Goal: Information Seeking & Learning: Compare options

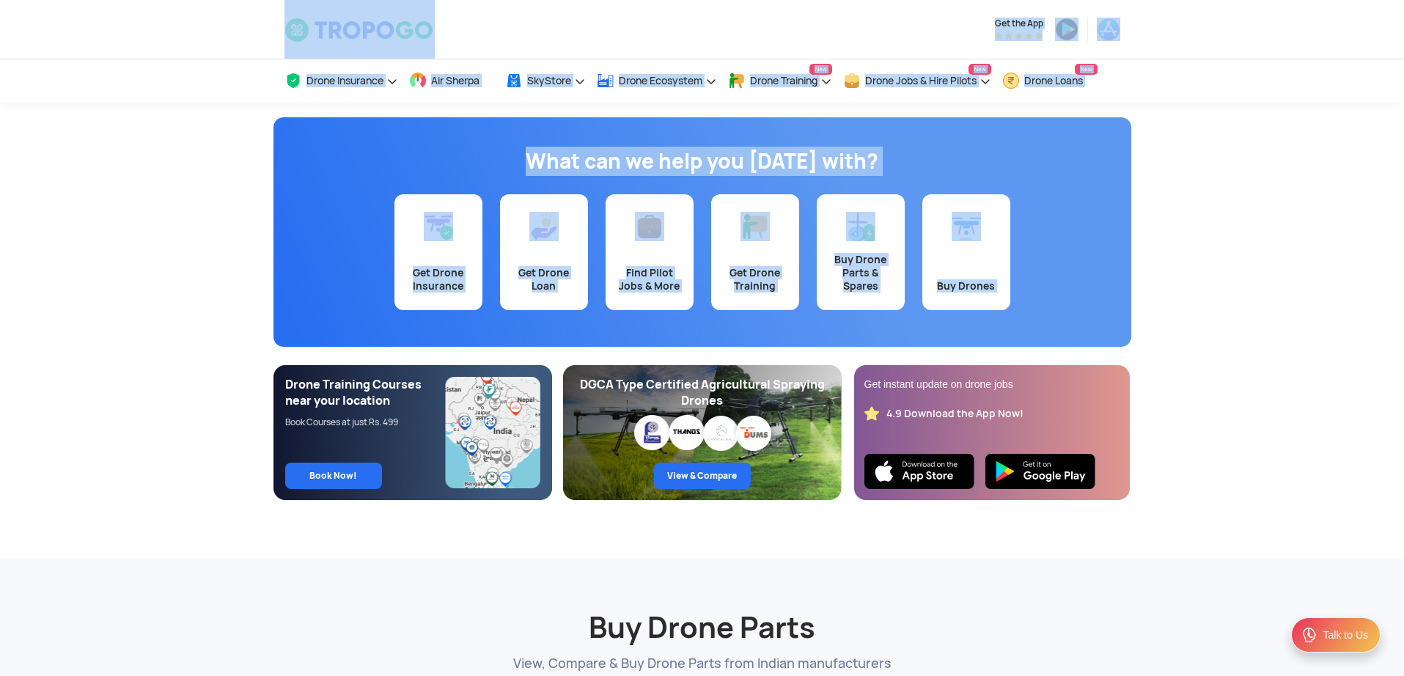
drag, startPoint x: 258, startPoint y: 31, endPoint x: 1181, endPoint y: 595, distance: 1081.7
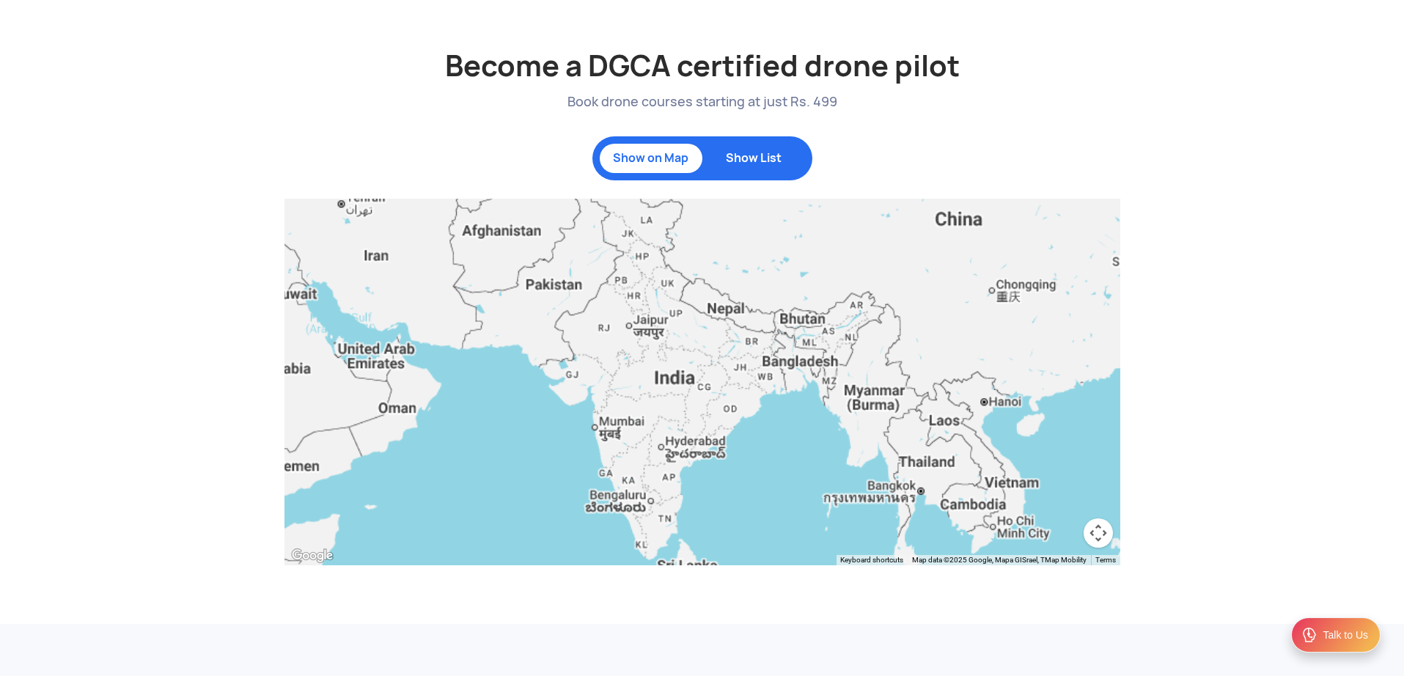
scroll to position [1583, 0]
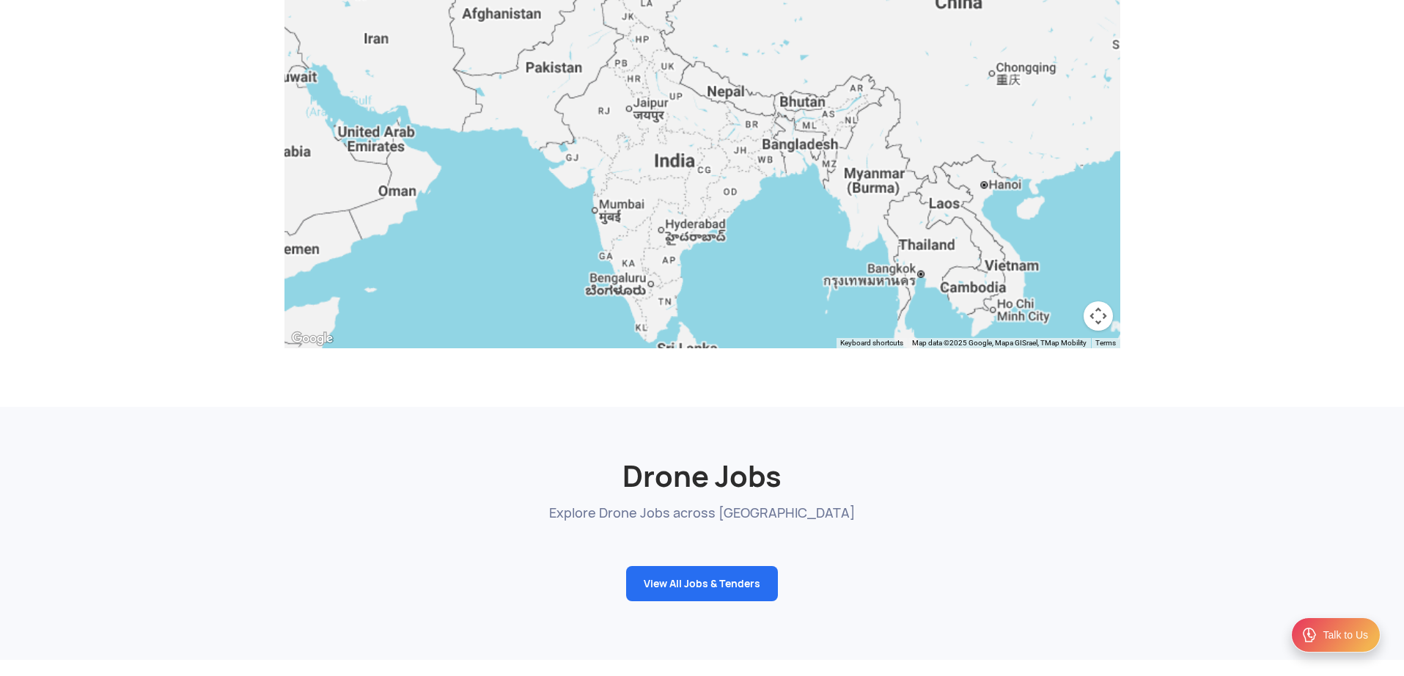
click at [1083, 439] on h2 "Drone Jobs" at bounding box center [702, 458] width 836 height 75
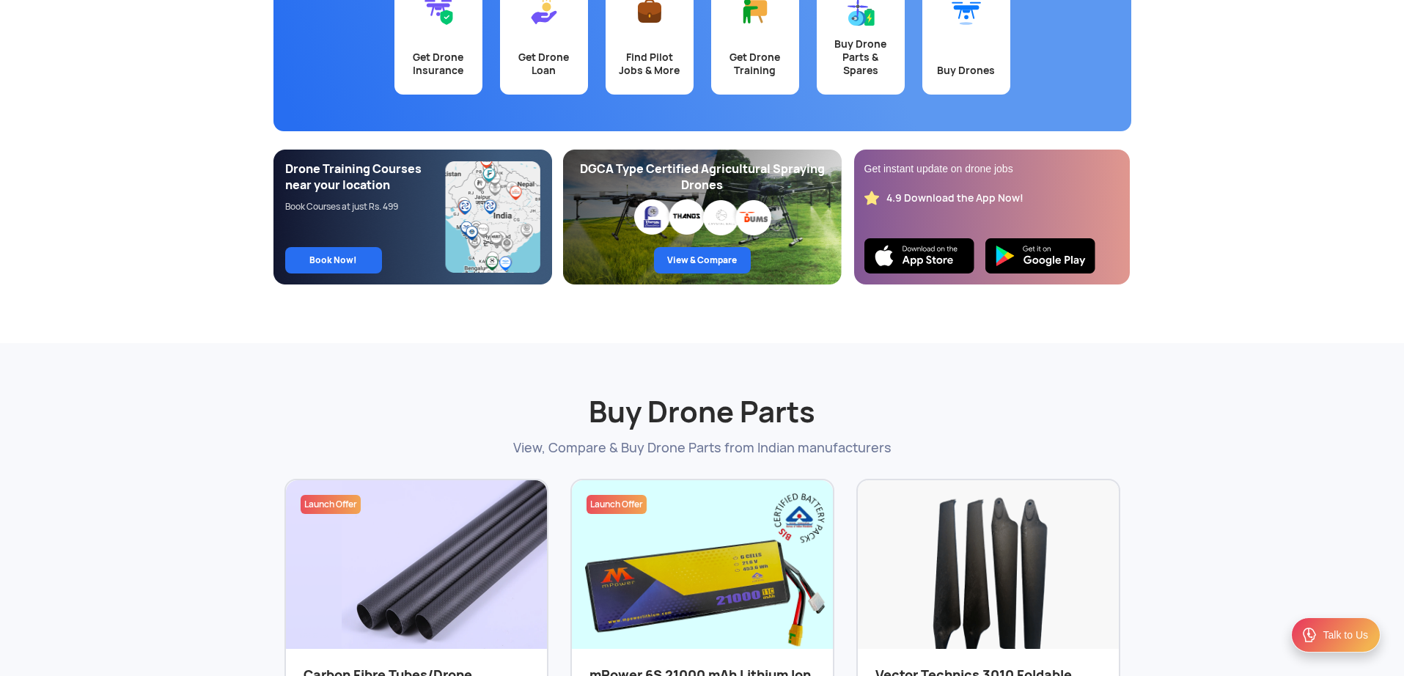
scroll to position [0, 0]
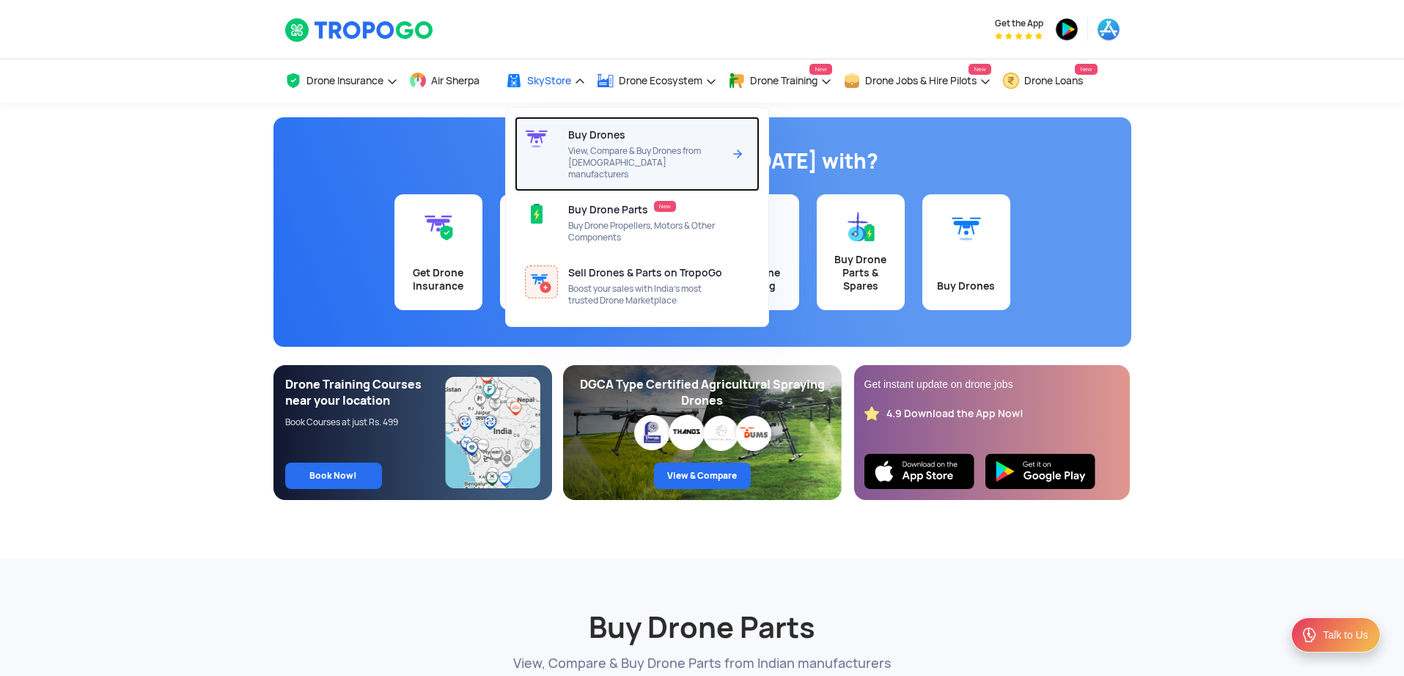
click at [581, 149] on span "View, Compare & Buy Drones from [DEMOGRAPHIC_DATA] manufacturers" at bounding box center [645, 162] width 155 height 35
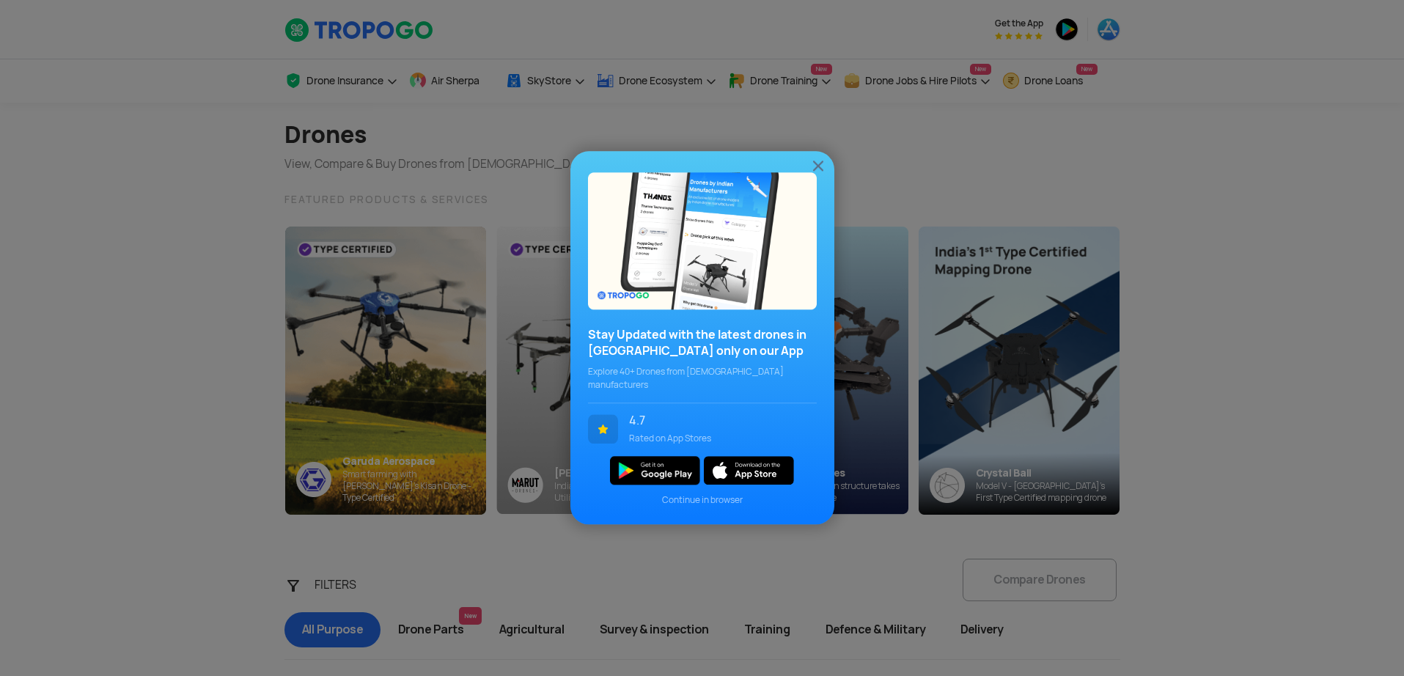
click at [819, 172] on img at bounding box center [818, 166] width 18 height 18
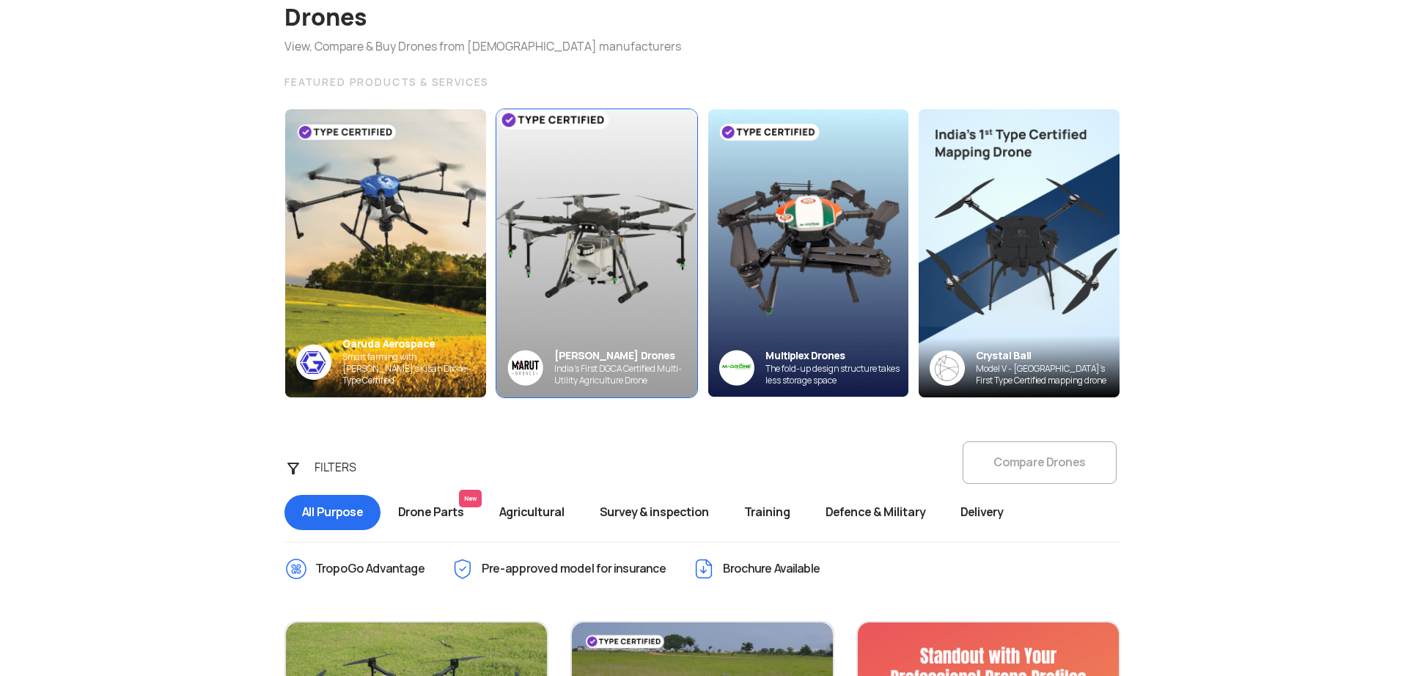
scroll to position [264, 0]
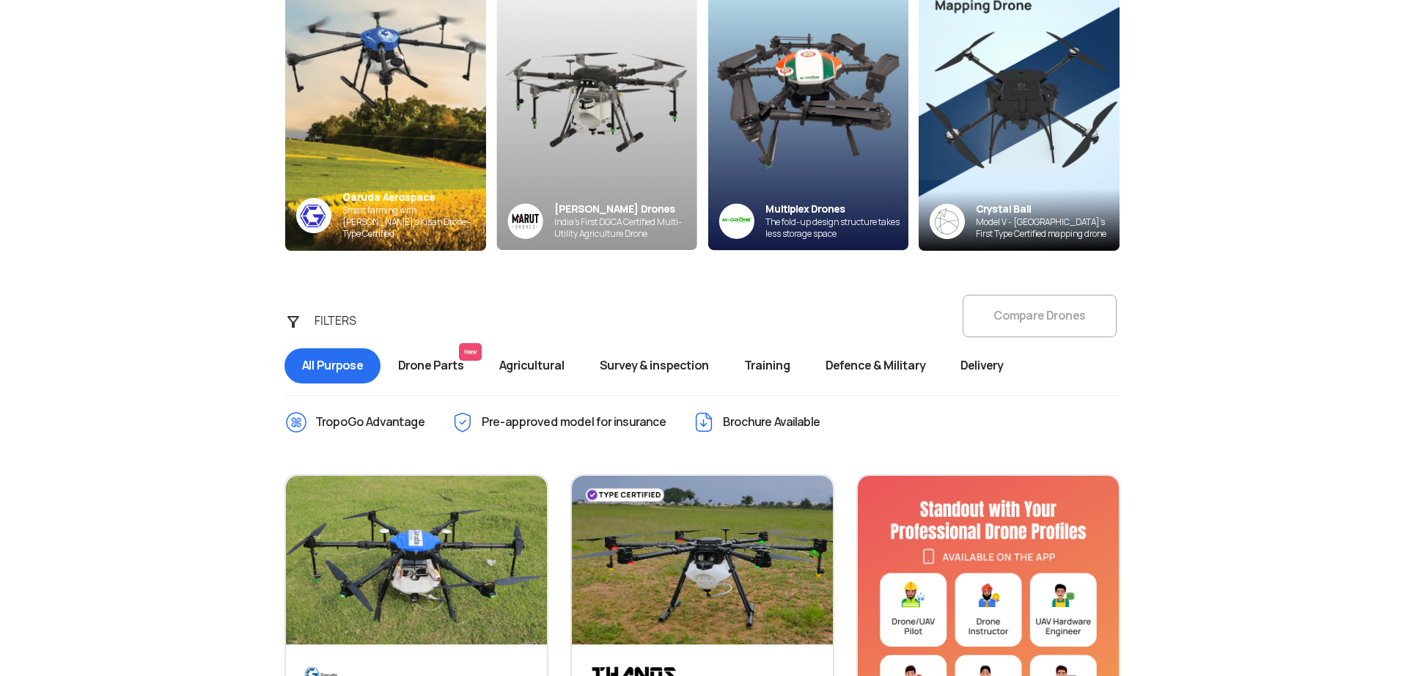
drag, startPoint x: 1010, startPoint y: 308, endPoint x: 1006, endPoint y: 325, distance: 18.0
click at [1024, 334] on div "FILTERS Compare Drones All Purpose Drone Parts New Agricultural Survey & inspec…" at bounding box center [702, 341] width 858 height 92
drag, startPoint x: 954, startPoint y: 323, endPoint x: 1080, endPoint y: 324, distance: 126.8
click at [1080, 324] on div "FILTERS Compare Drones All Purpose Drone Parts New Agricultural Survey & inspec…" at bounding box center [702, 341] width 858 height 92
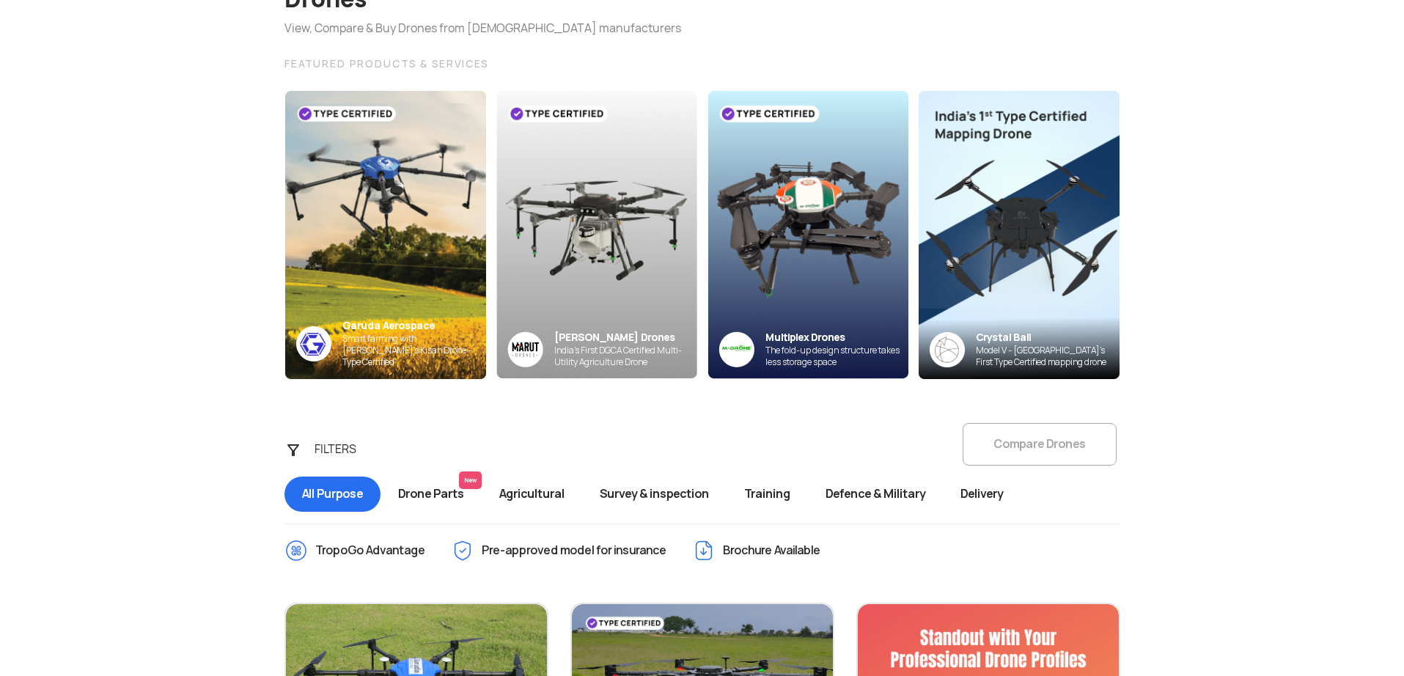
scroll to position [0, 0]
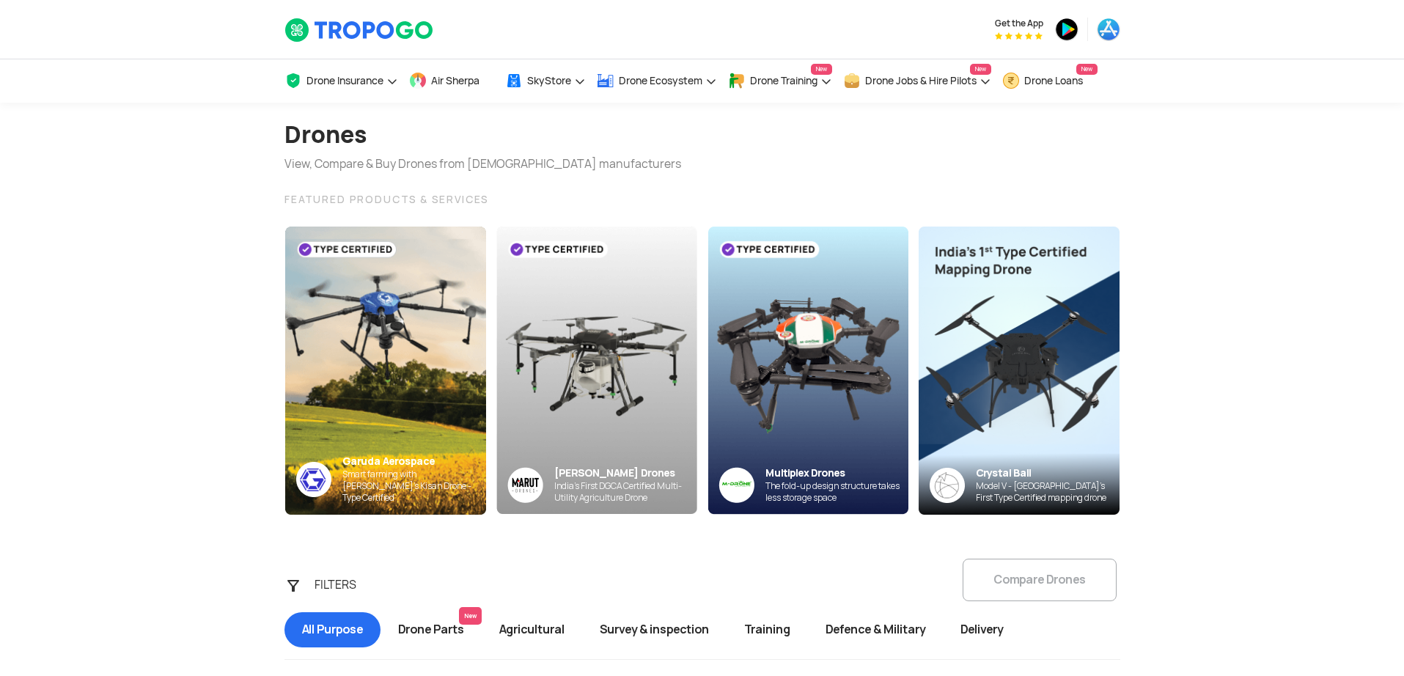
drag, startPoint x: 284, startPoint y: 128, endPoint x: 516, endPoint y: 204, distance: 243.8
click at [516, 204] on div "Drones View, Compare & Buy Drones from Indian manufacturers FEATURED PRODUCTS &…" at bounding box center [702, 309] width 858 height 413
click at [516, 204] on div "FEATURED PRODUCTS & SERVICES" at bounding box center [702, 200] width 836 height 18
click at [350, 28] on img at bounding box center [359, 30] width 150 height 25
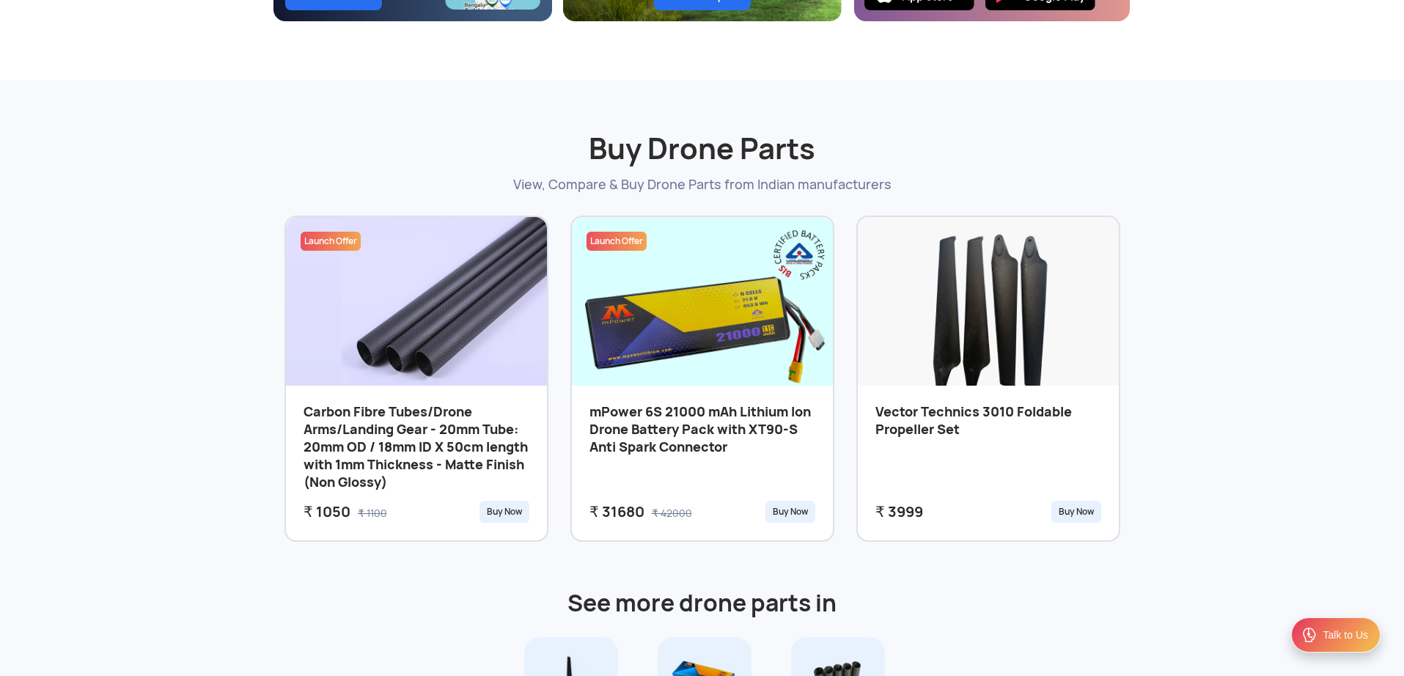
scroll to position [528, 0]
